Goal: Navigation & Orientation: Find specific page/section

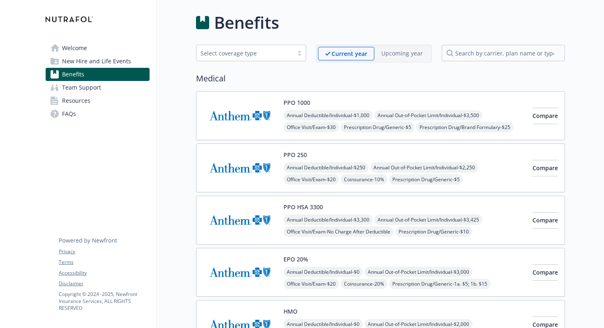
click at [96, 53] on link "Welcome" at bounding box center [98, 47] width 104 height 13
